Goal: Information Seeking & Learning: Learn about a topic

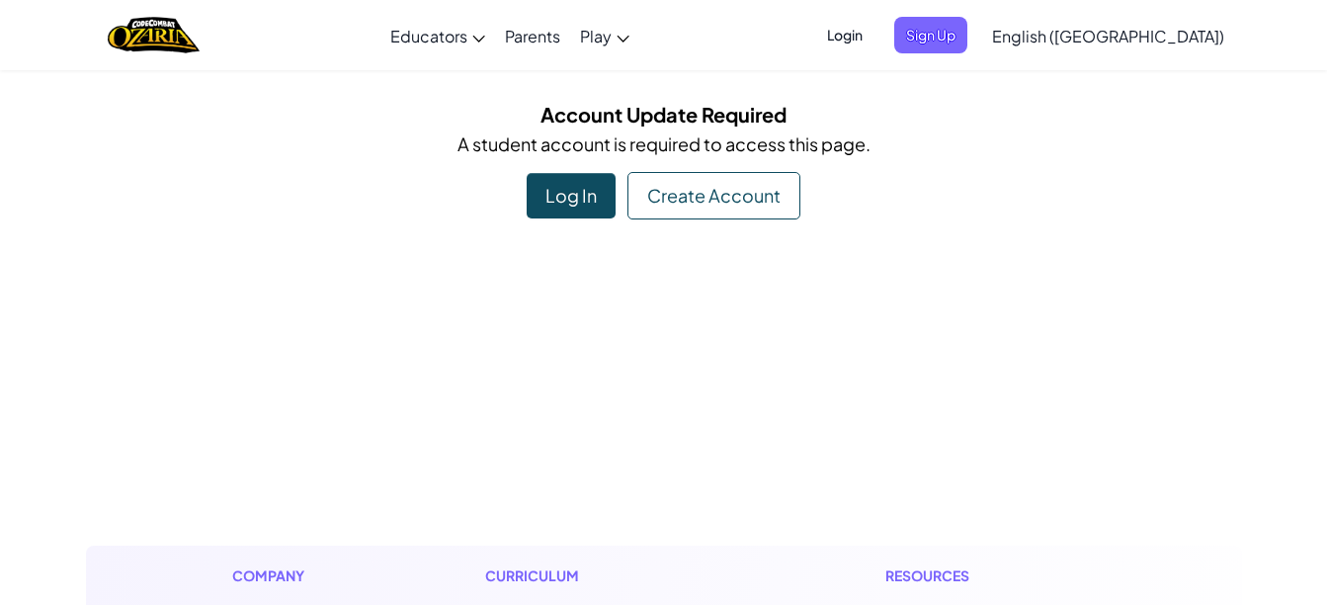
click at [565, 196] on div "Log In" at bounding box center [570, 195] width 89 height 45
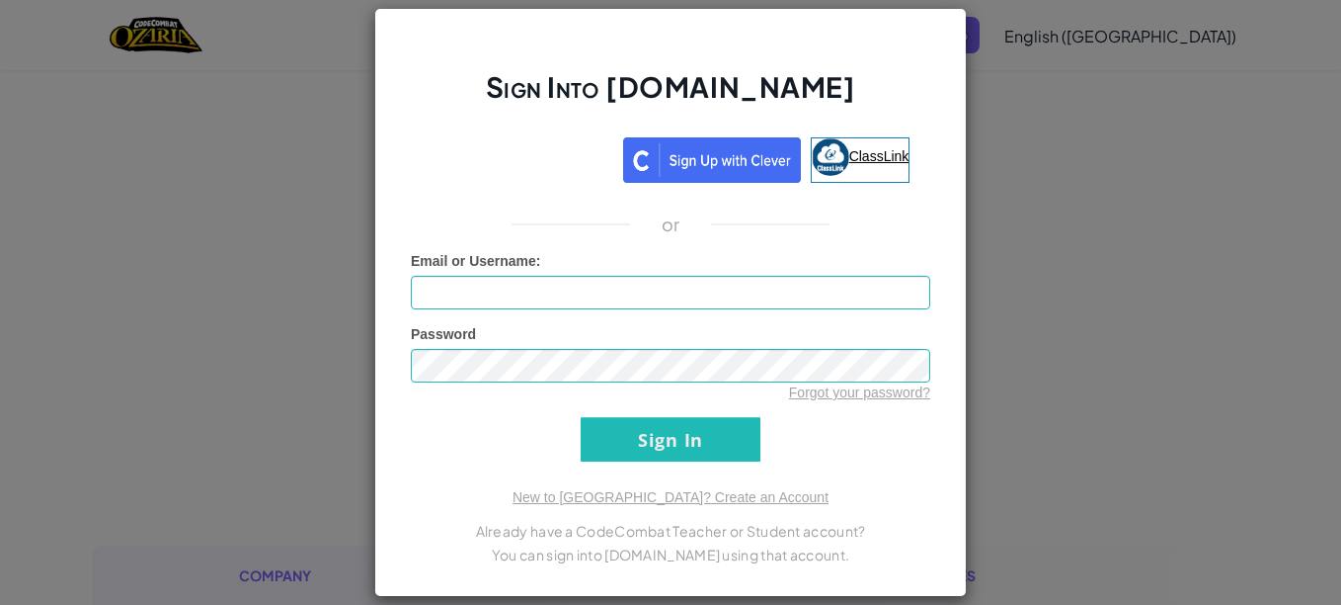
click at [849, 160] on span "ClassLink" at bounding box center [879, 156] width 60 height 16
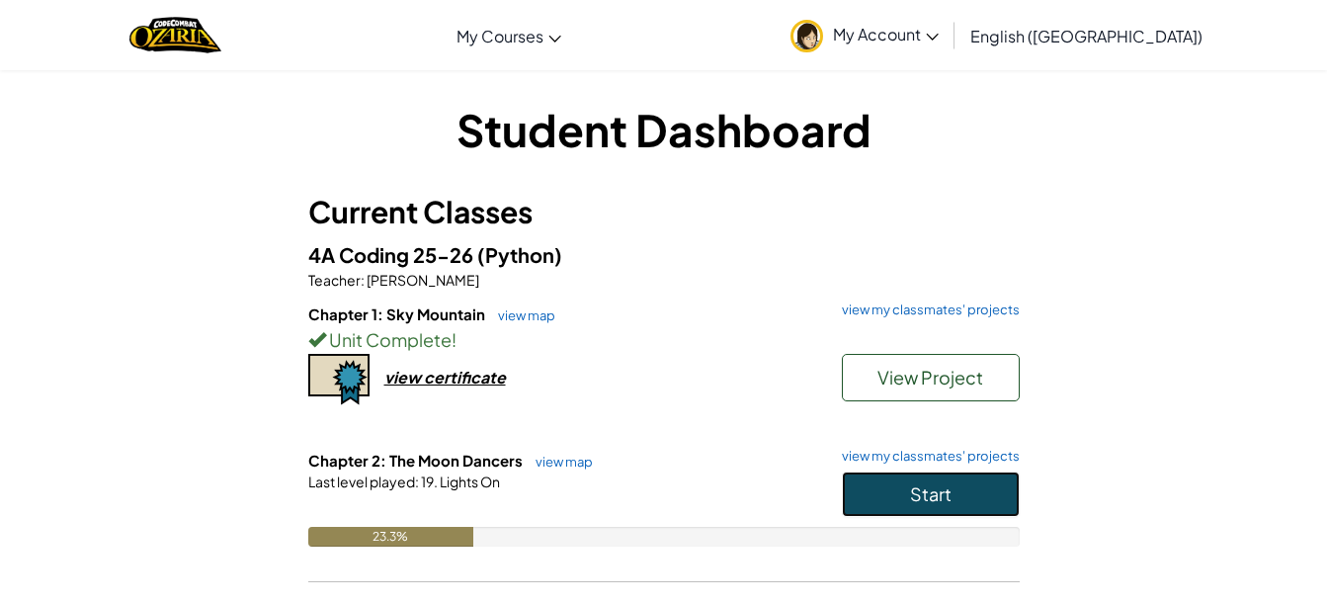
click at [891, 484] on button "Start" at bounding box center [931, 493] width 178 height 45
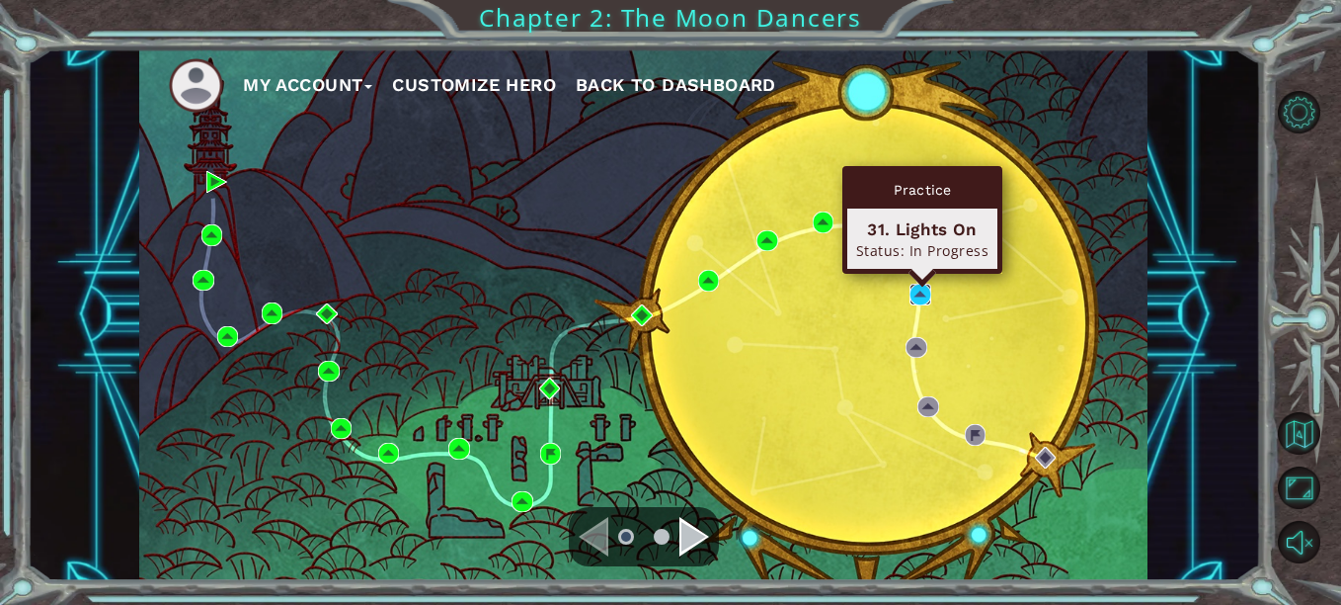
click at [916, 289] on img at bounding box center [920, 293] width 21 height 21
